Goal: Transaction & Acquisition: Purchase product/service

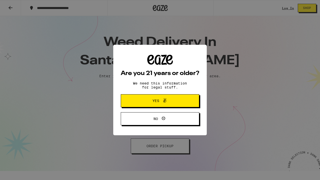
click at [160, 101] on span at bounding box center [163, 101] width 9 height 7
